Goal: Task Accomplishment & Management: Manage account settings

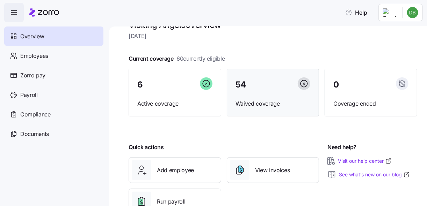
scroll to position [43, 0]
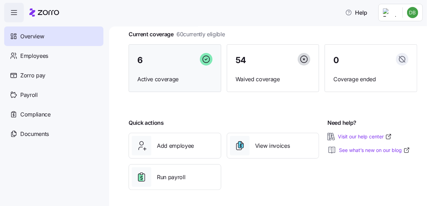
click at [176, 73] on div "6 Active coverage" at bounding box center [174, 68] width 93 height 48
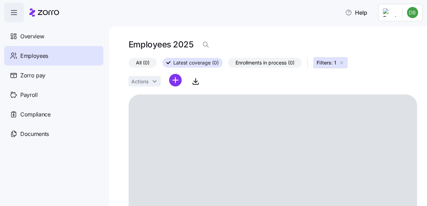
click at [340, 63] on icon "button" at bounding box center [342, 63] width 6 height 6
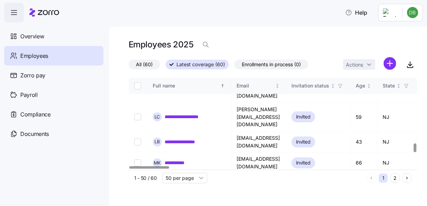
scroll to position [726, 0]
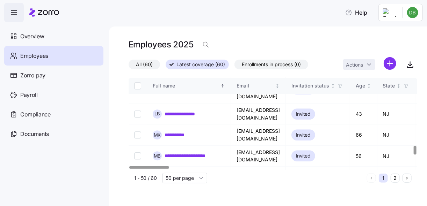
checkbox input "true"
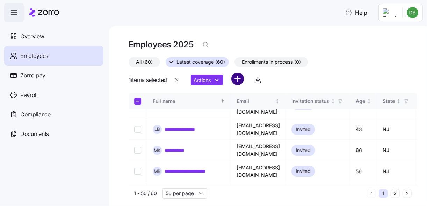
click at [241, 81] on html "**********" at bounding box center [213, 101] width 427 height 202
click at [147, 76] on html "**********" at bounding box center [213, 101] width 427 height 202
click at [217, 79] on html "**********" at bounding box center [213, 101] width 427 height 202
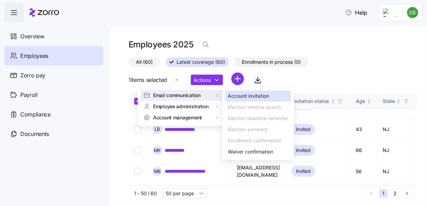
click at [259, 99] on div "Account invitation" at bounding box center [248, 97] width 41 height 8
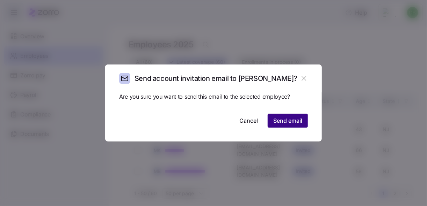
click at [294, 120] on span "Send email" at bounding box center [287, 121] width 29 height 8
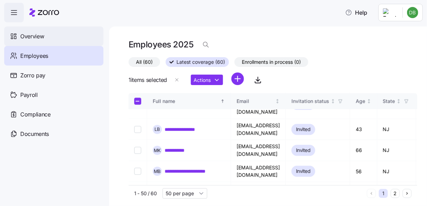
click at [43, 36] on span "Overview" at bounding box center [32, 36] width 24 height 9
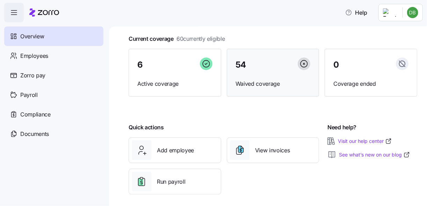
scroll to position [43, 0]
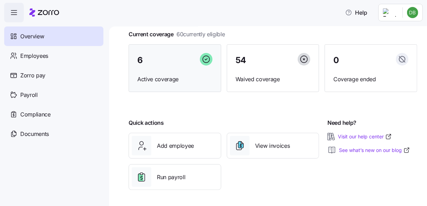
click at [149, 65] on div "6" at bounding box center [174, 60] width 75 height 15
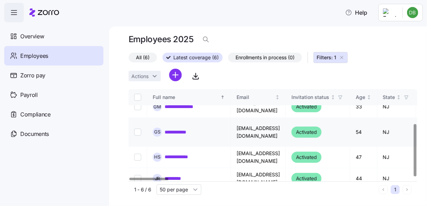
scroll to position [60, 0]
click at [179, 128] on link "**********" at bounding box center [178, 131] width 28 height 7
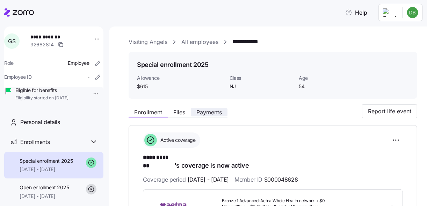
click at [202, 111] on span "Payments" at bounding box center [208, 113] width 25 height 6
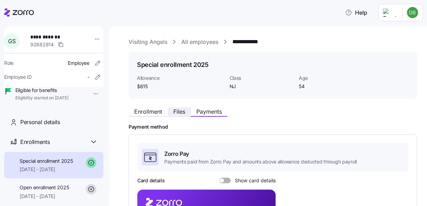
click at [180, 111] on span "Files" at bounding box center [179, 112] width 12 height 6
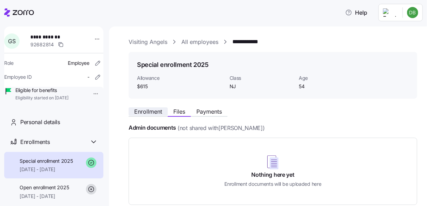
click at [155, 111] on span "Enrollment" at bounding box center [148, 112] width 28 height 6
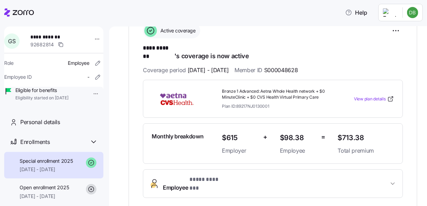
scroll to position [112, 0]
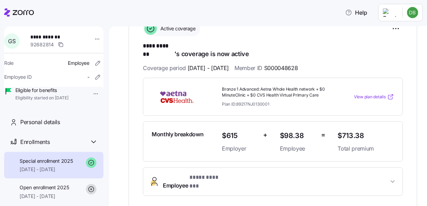
click at [363, 94] on span "View plan details" at bounding box center [370, 97] width 32 height 7
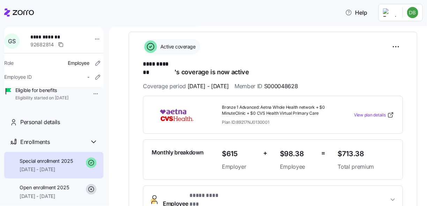
scroll to position [0, 0]
